Goal: Communication & Community: Answer question/provide support

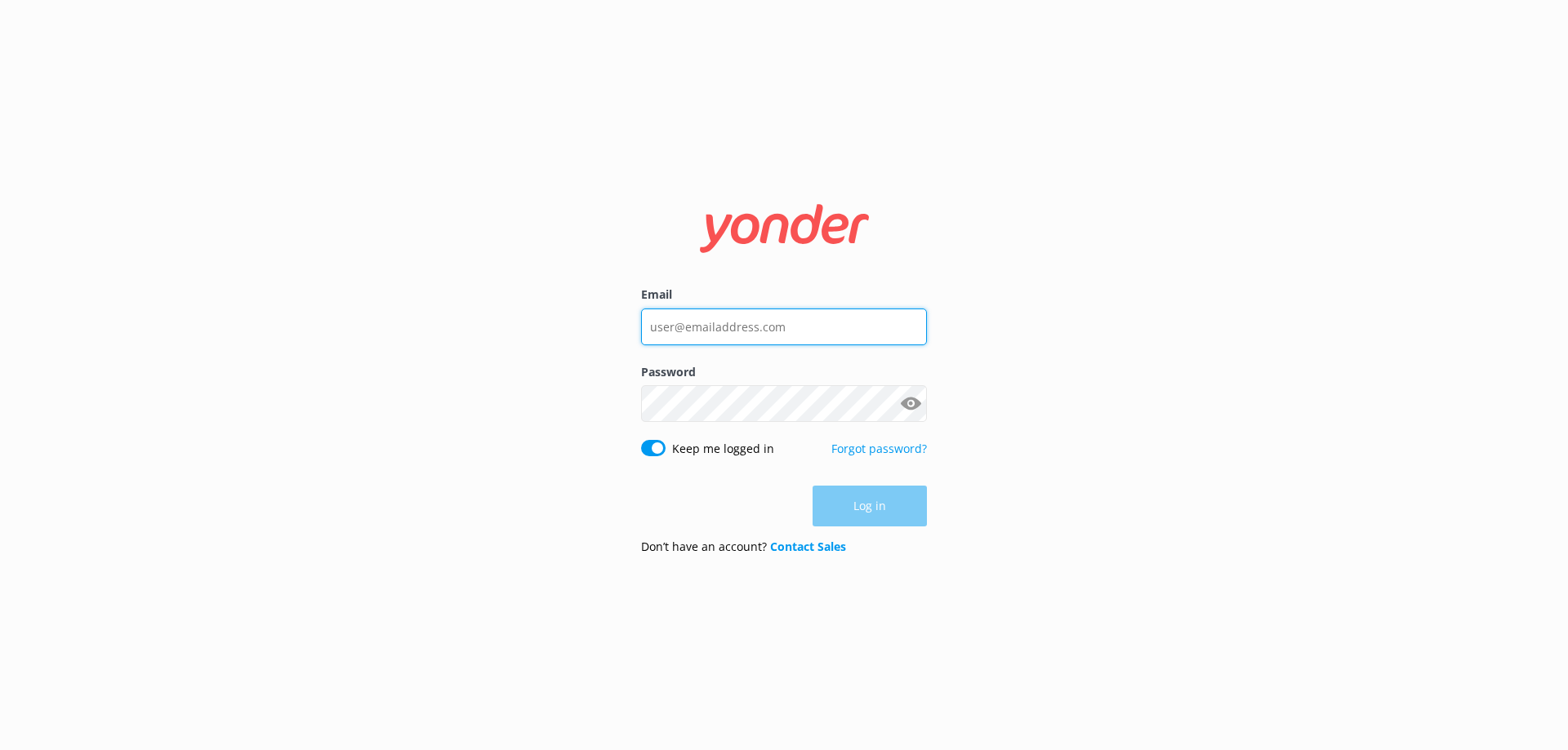
type input "[PERSON_NAME][EMAIL_ADDRESS][PERSON_NAME][DOMAIN_NAME]"
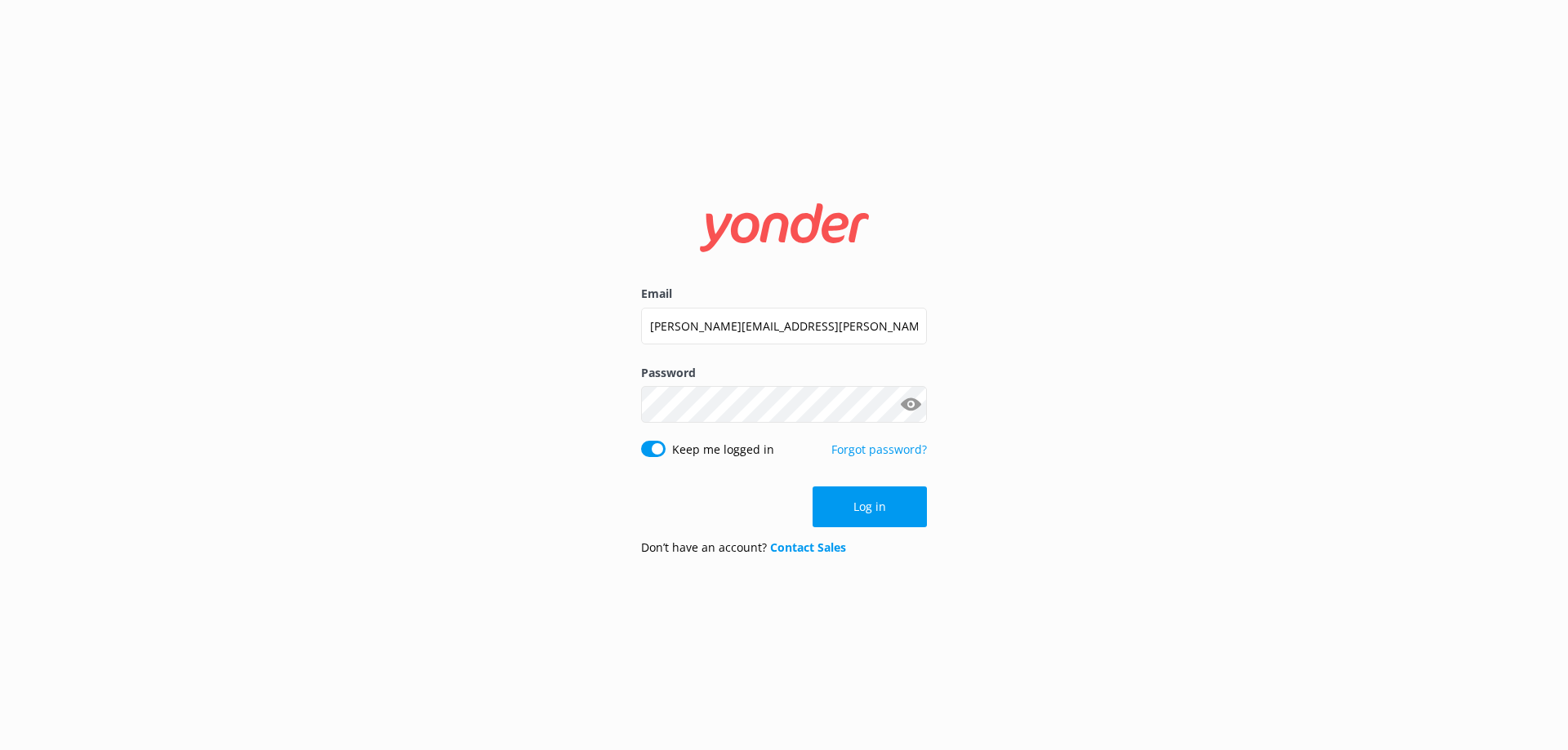
click at [895, 506] on div "Log in" at bounding box center [784, 507] width 286 height 41
click at [895, 506] on button "Log in" at bounding box center [870, 507] width 115 height 41
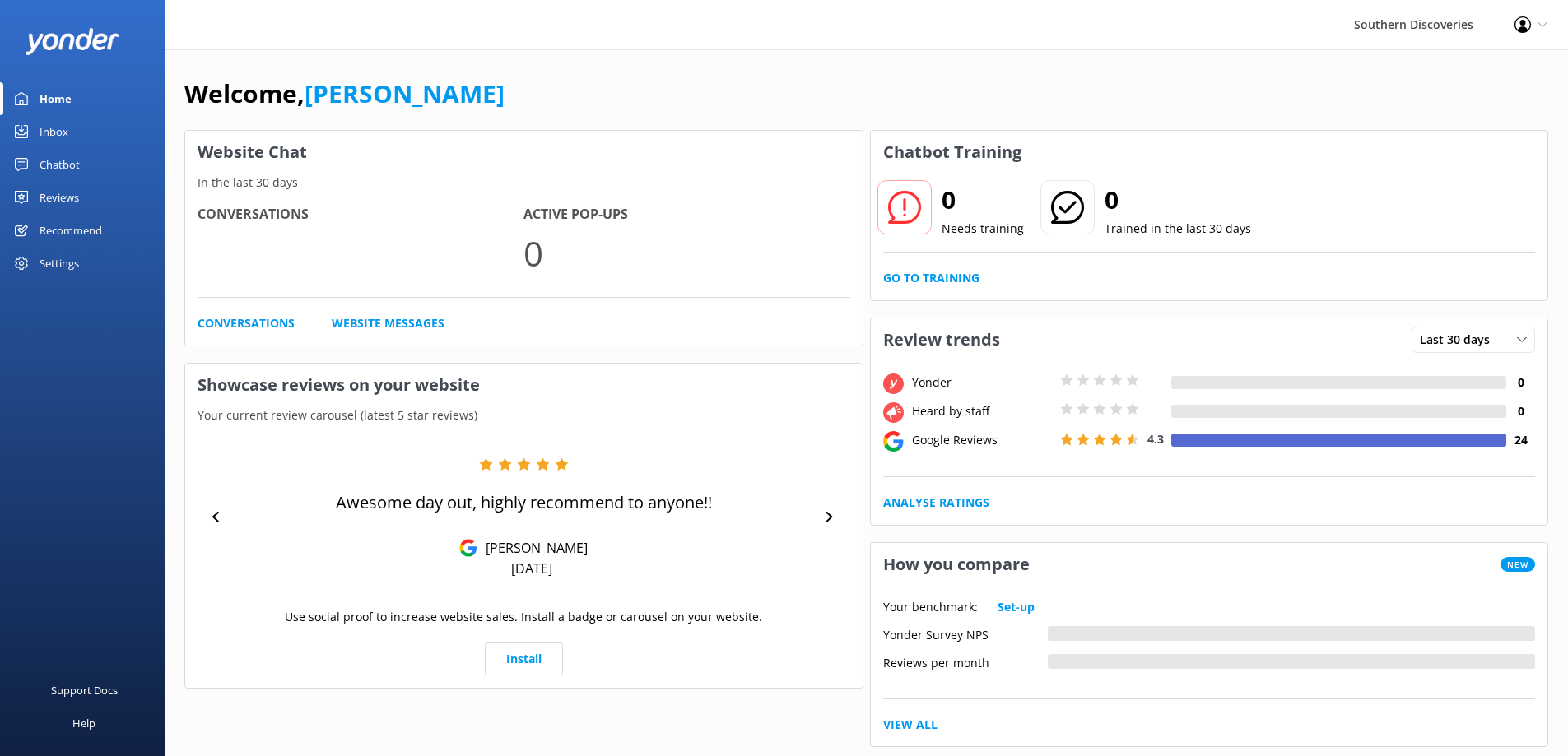
click at [42, 133] on div "Inbox" at bounding box center [53, 132] width 28 height 33
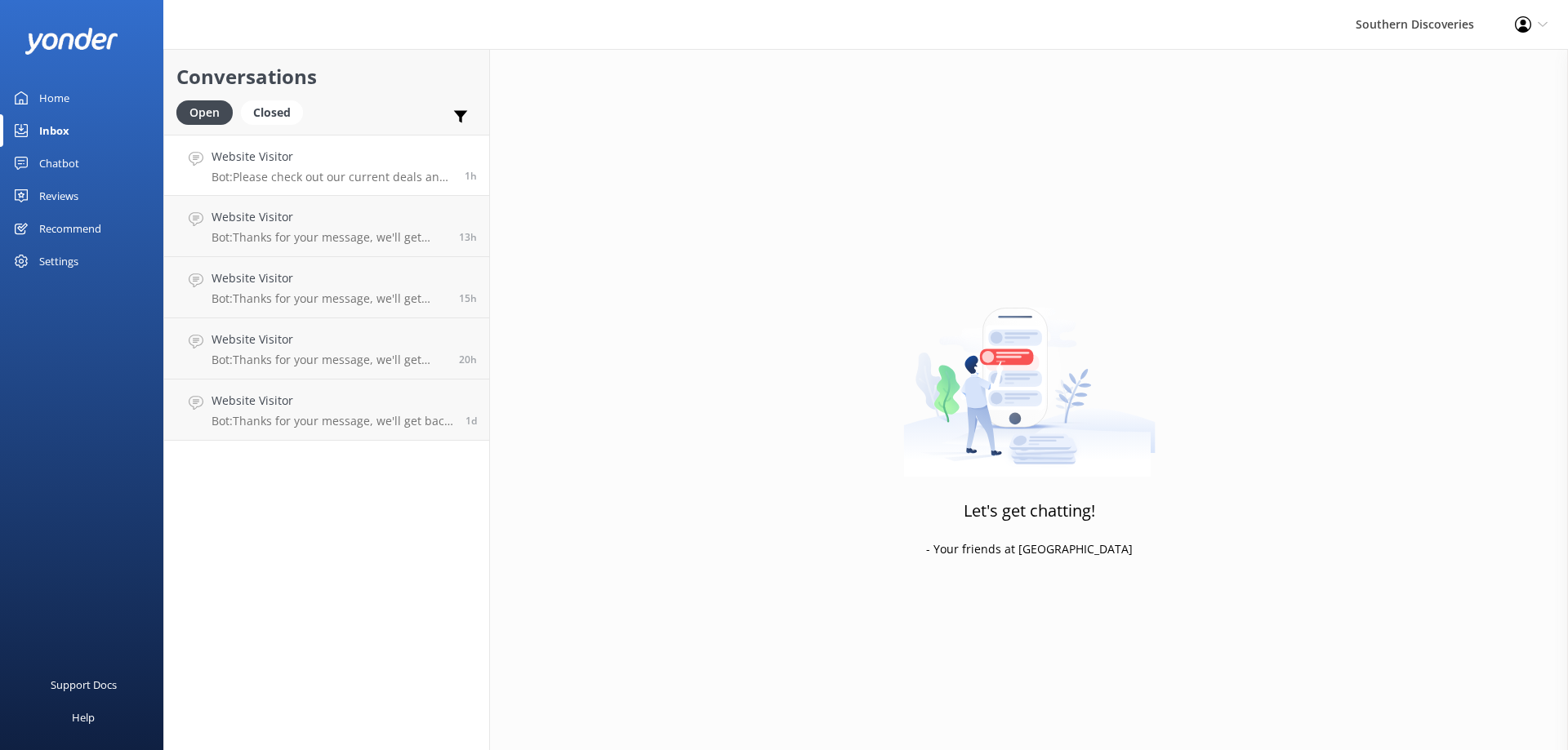
click at [241, 160] on h4 "Website Visitor" at bounding box center [332, 157] width 241 height 18
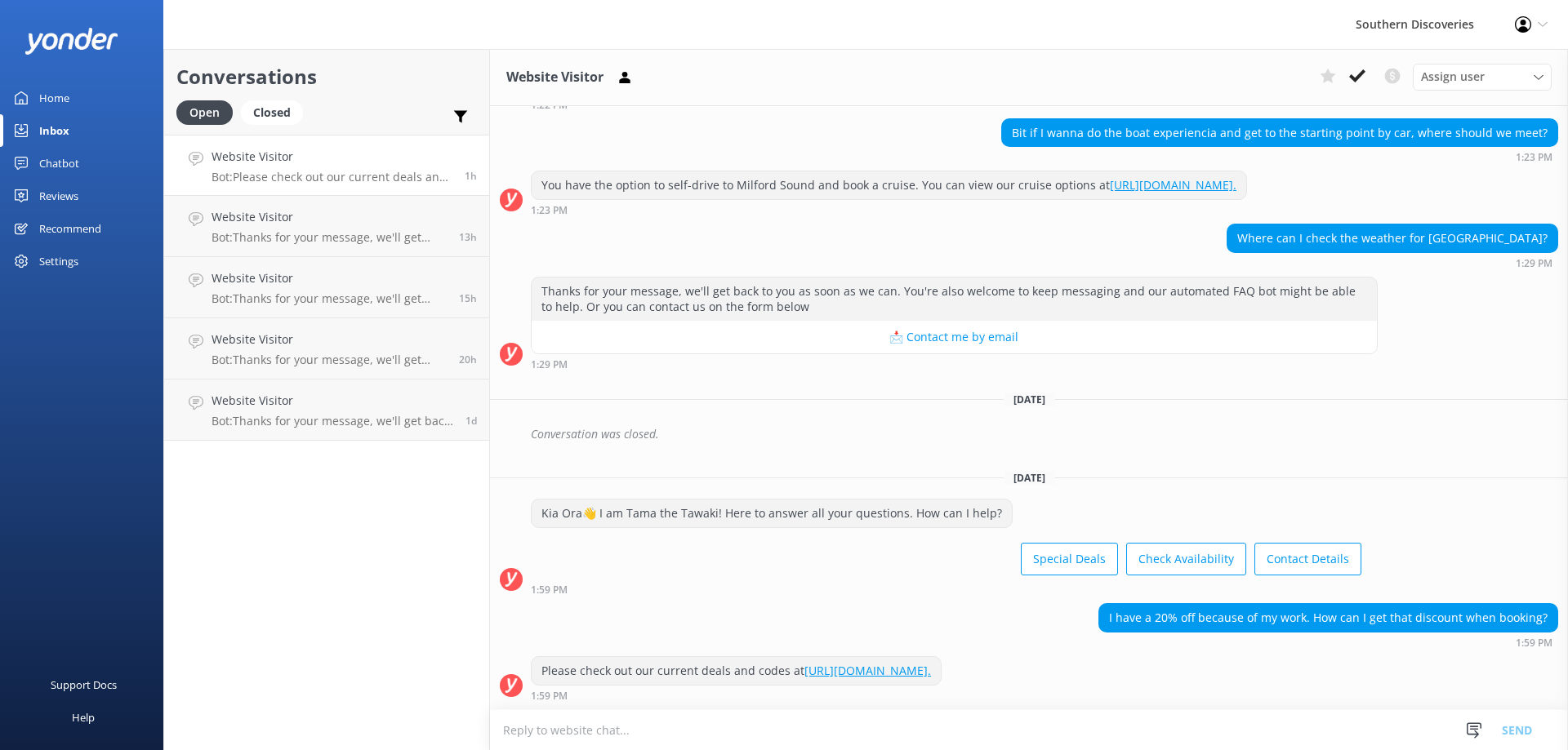
scroll to position [742, 0]
click at [267, 227] on div "Website Visitor Bot: Thanks for your message, we'll get back to you as soon as …" at bounding box center [329, 226] width 235 height 36
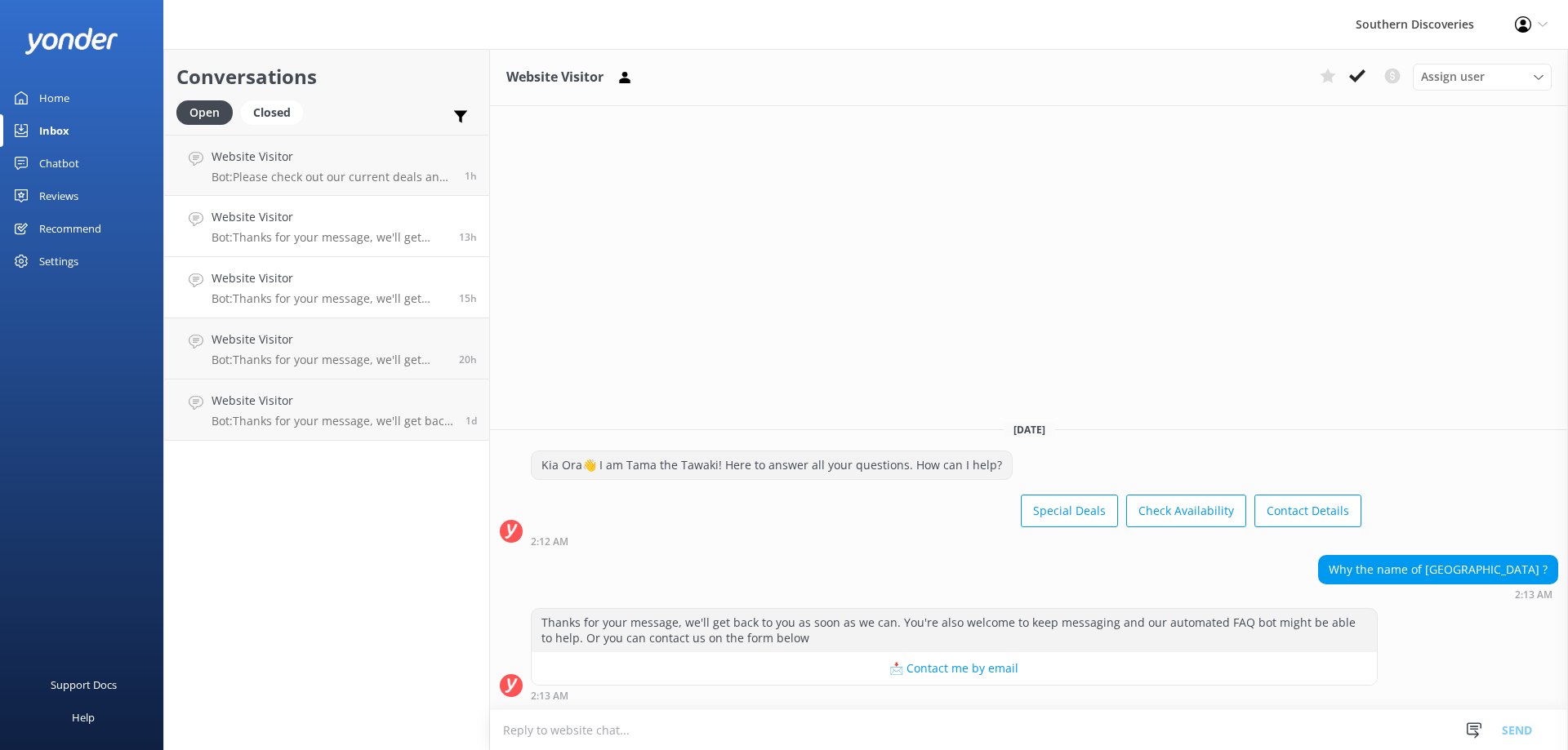
click at [365, 283] on h4 "Website Visitor" at bounding box center [329, 278] width 235 height 18
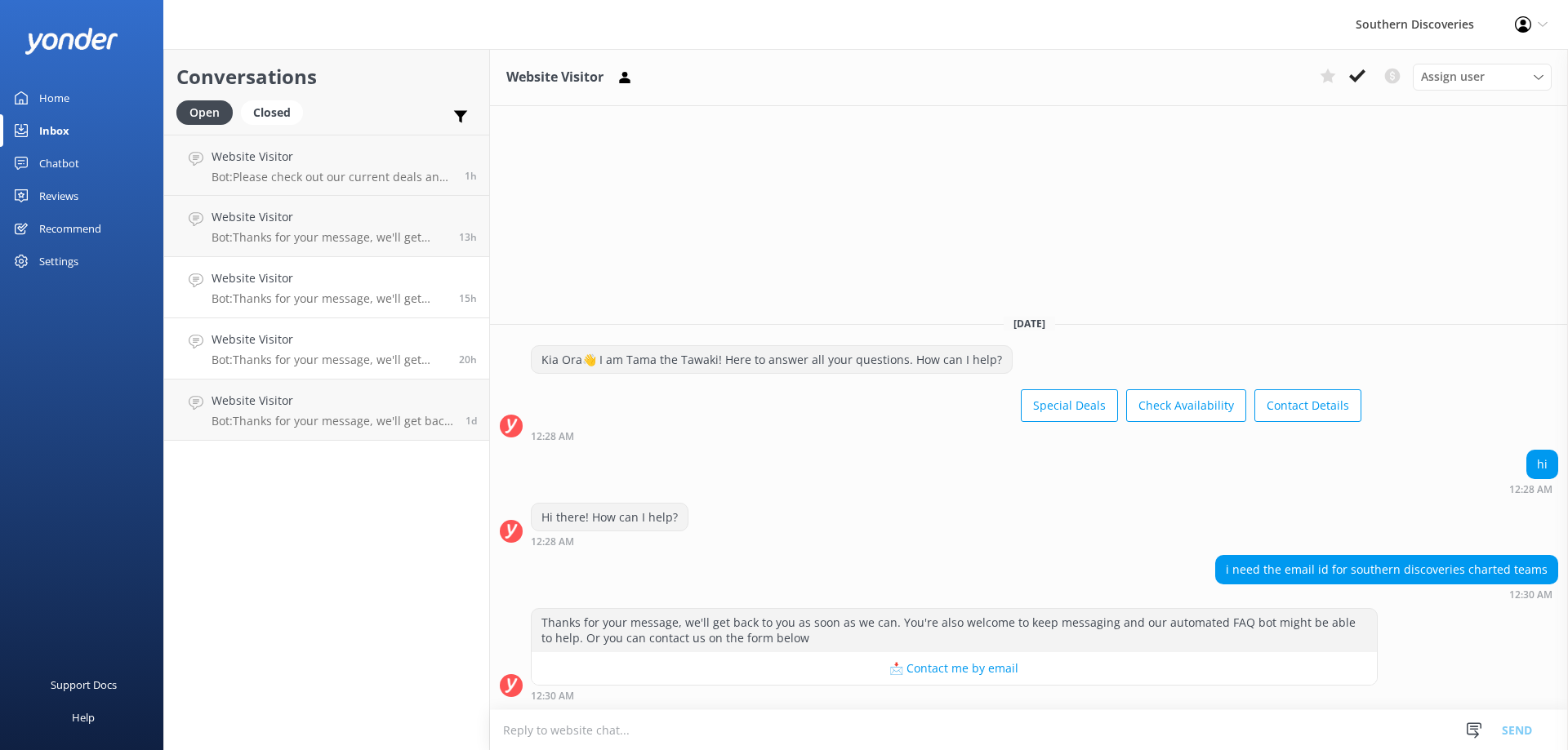
click at [328, 344] on h4 "Website Visitor" at bounding box center [329, 339] width 235 height 18
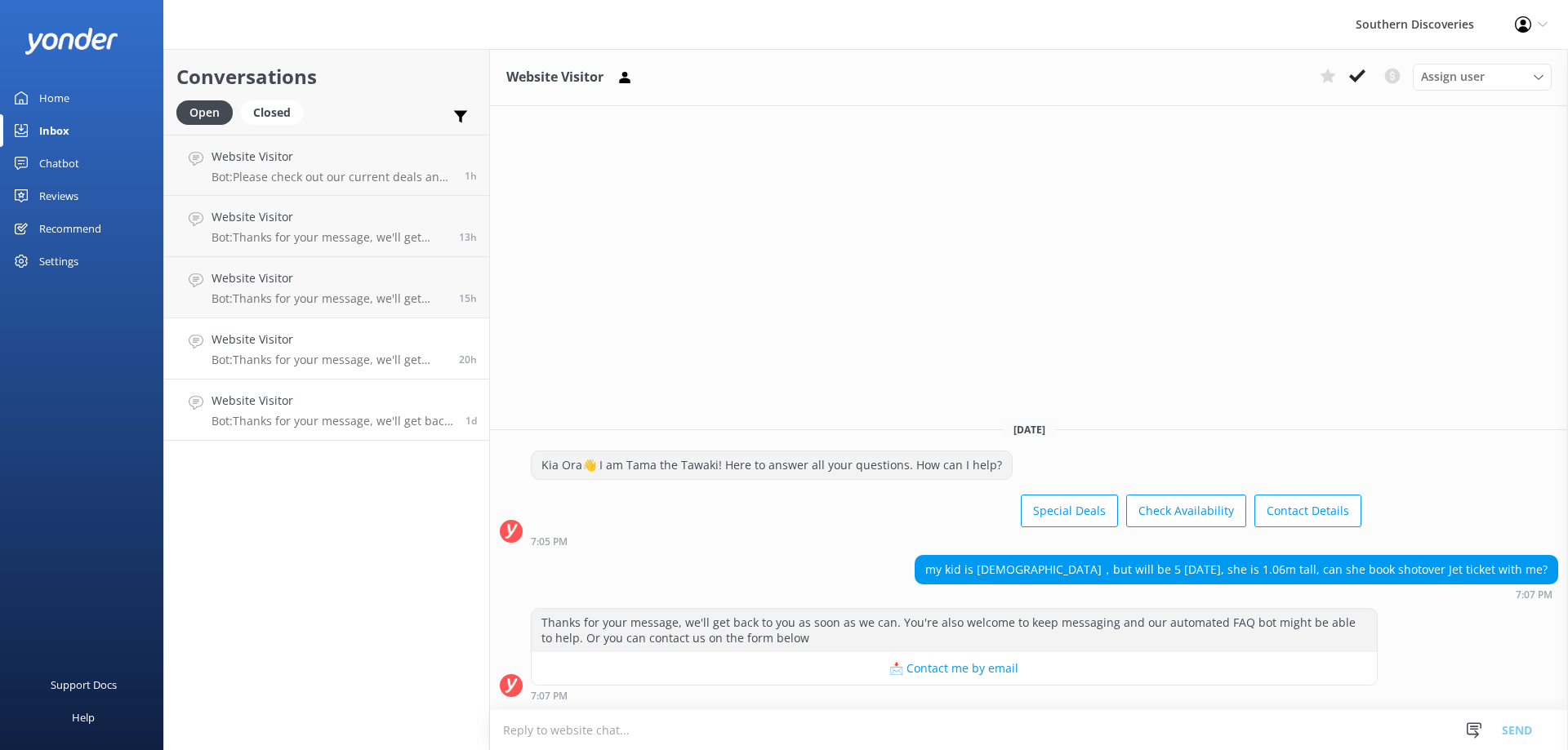
click at [344, 390] on link "Website Visitor Bot: Thanks for your message, we'll get back to you as soon as …" at bounding box center [327, 410] width 325 height 61
